Goal: Information Seeking & Learning: Find specific fact

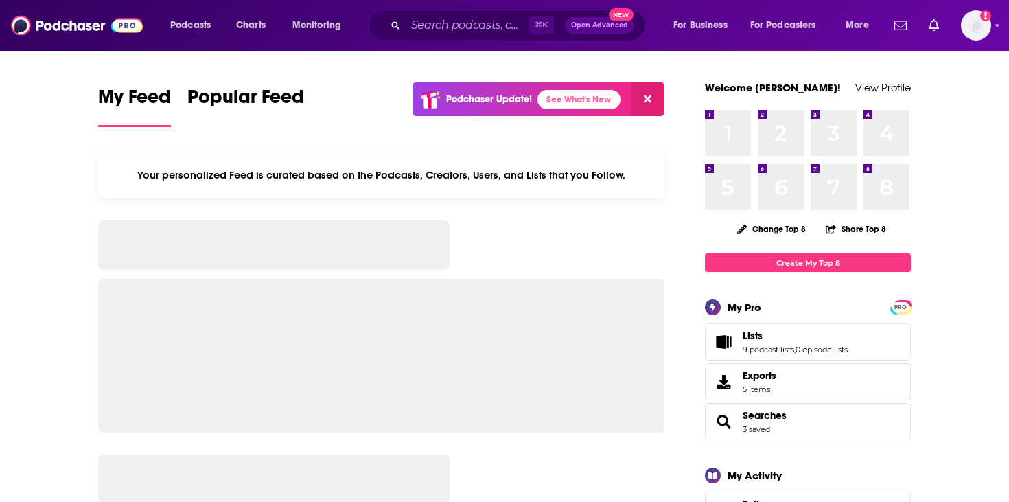
click at [462, 38] on div "⌘ K Open Advanced New" at bounding box center [507, 26] width 278 height 32
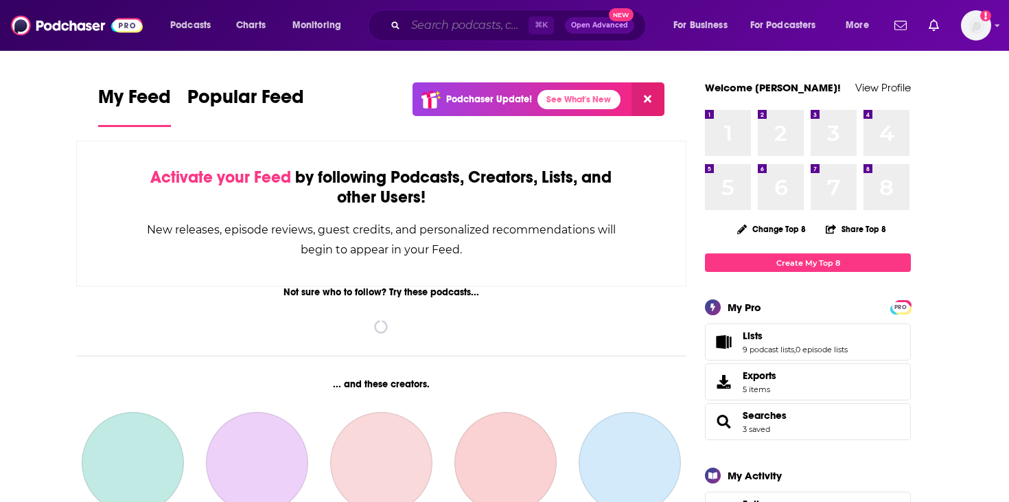
click at [462, 34] on input "Search podcasts, credits, & more..." at bounding box center [467, 25] width 123 height 22
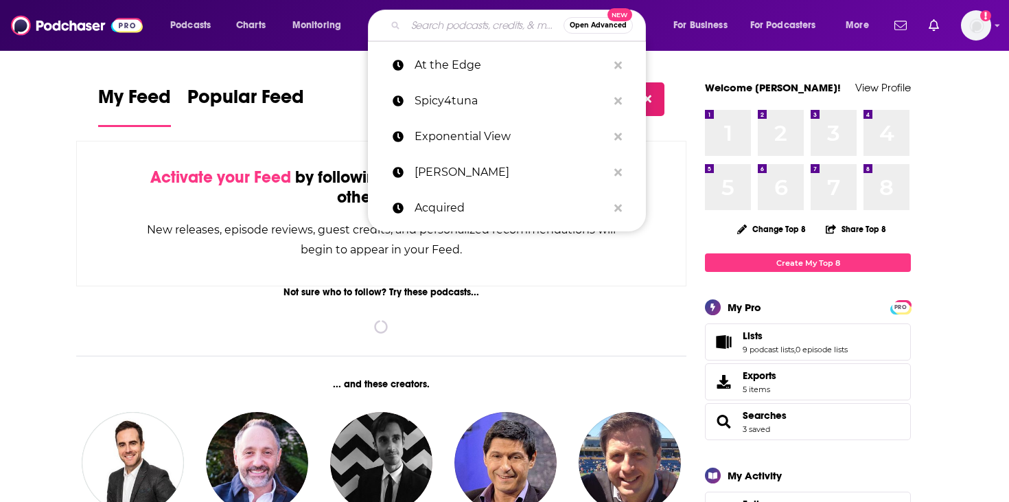
paste input "PowerCast with [PERSON_NAME]"
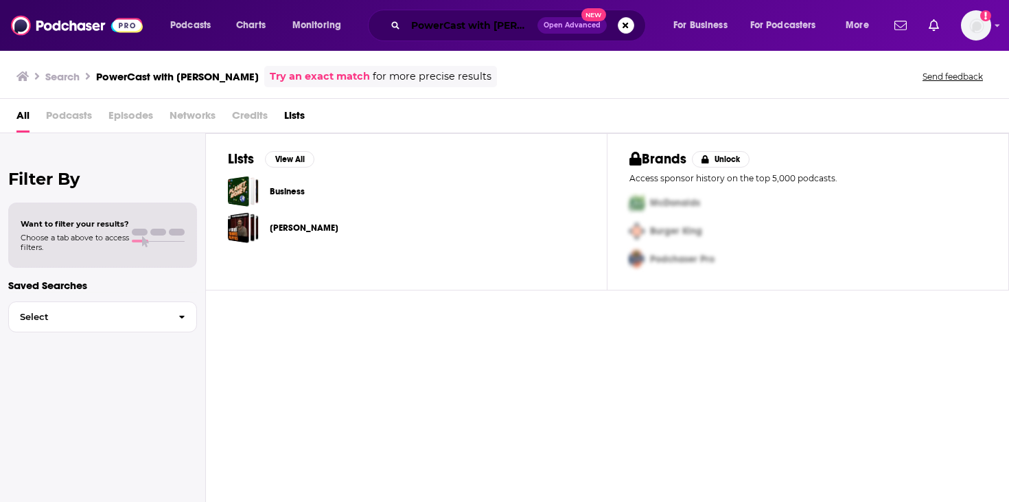
click at [418, 16] on input "PowerCast with [PERSON_NAME]" at bounding box center [472, 25] width 132 height 22
click at [440, 31] on input "PowerCast with [PERSON_NAME]" at bounding box center [472, 25] width 132 height 22
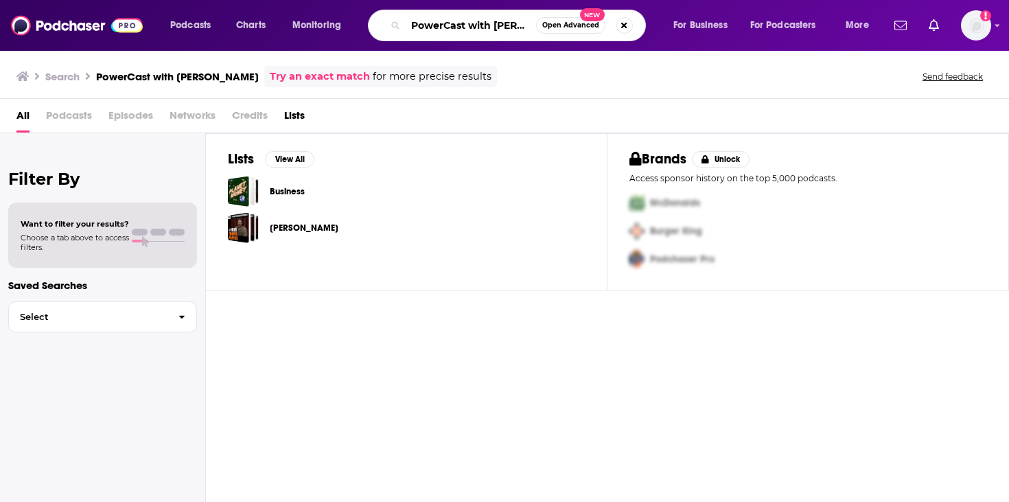
scroll to position [0, 38]
drag, startPoint x: 468, startPoint y: 27, endPoint x: 625, endPoint y: 10, distance: 157.4
click at [625, 10] on div "PowerCast with [PERSON_NAME] Open Advanced New" at bounding box center [507, 26] width 278 height 32
drag, startPoint x: 528, startPoint y: 26, endPoint x: 434, endPoint y: 30, distance: 94.1
click at [434, 30] on input "PowerCast with [PERSON_NAME]" at bounding box center [471, 25] width 130 height 22
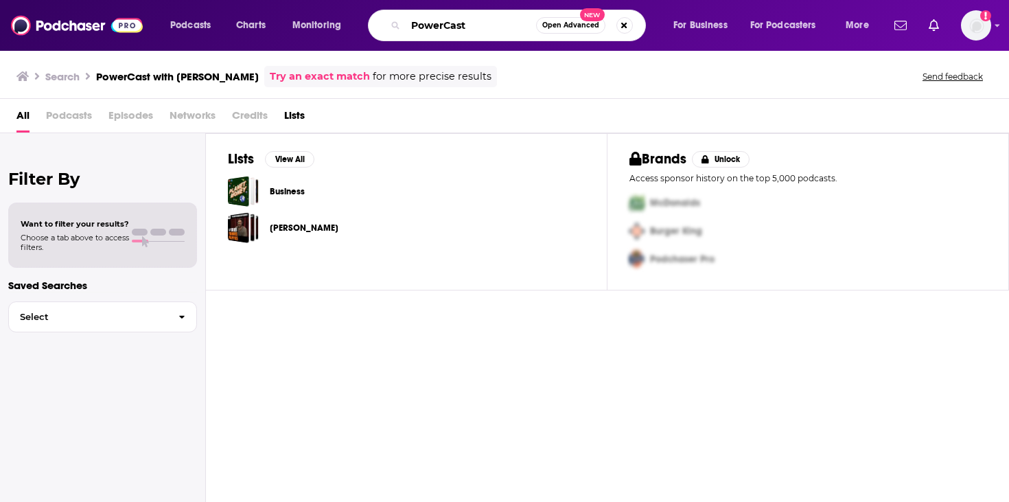
scroll to position [0, 0]
type input "PowerCast"
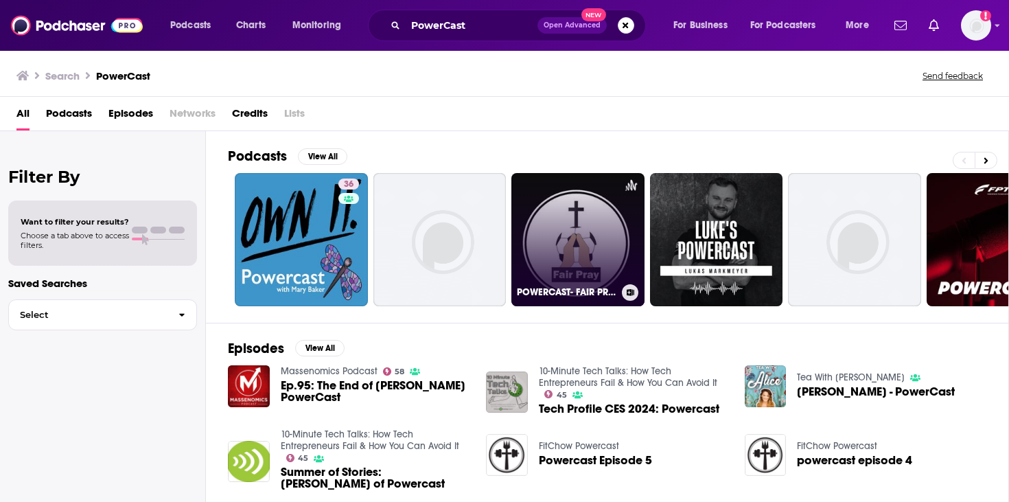
scroll to position [35, 0]
